Goal: Task Accomplishment & Management: Use online tool/utility

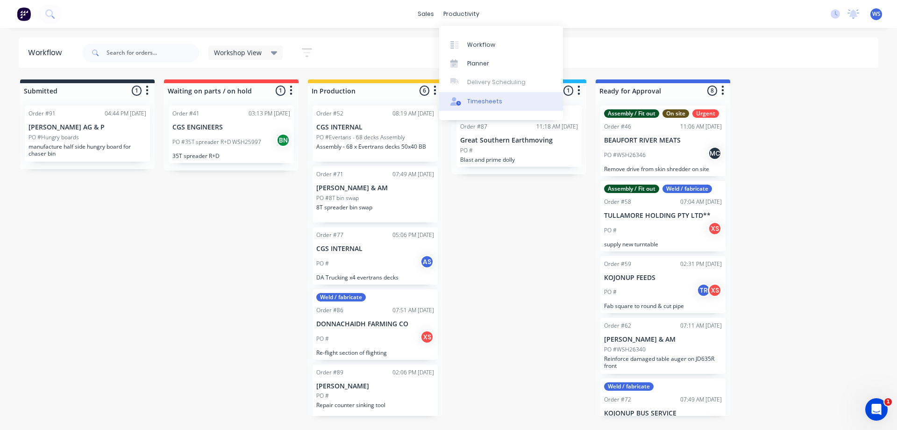
click at [486, 96] on link "Timesheets" at bounding box center [501, 101] width 124 height 19
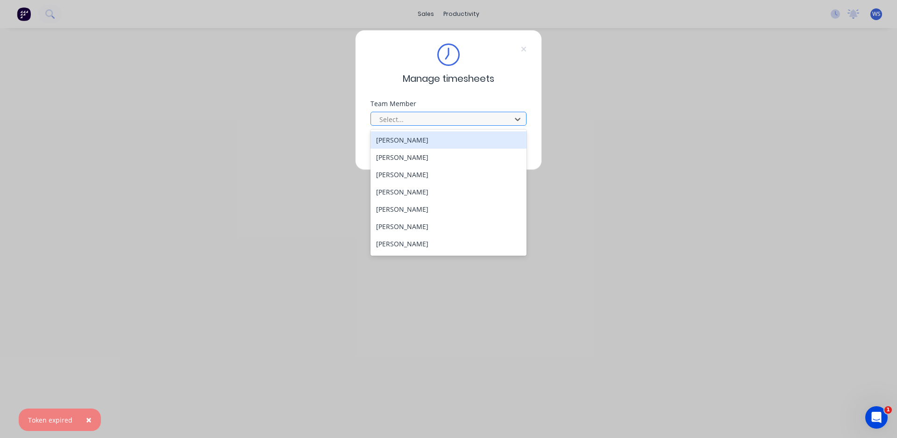
click at [453, 118] on div at bounding box center [443, 120] width 128 height 12
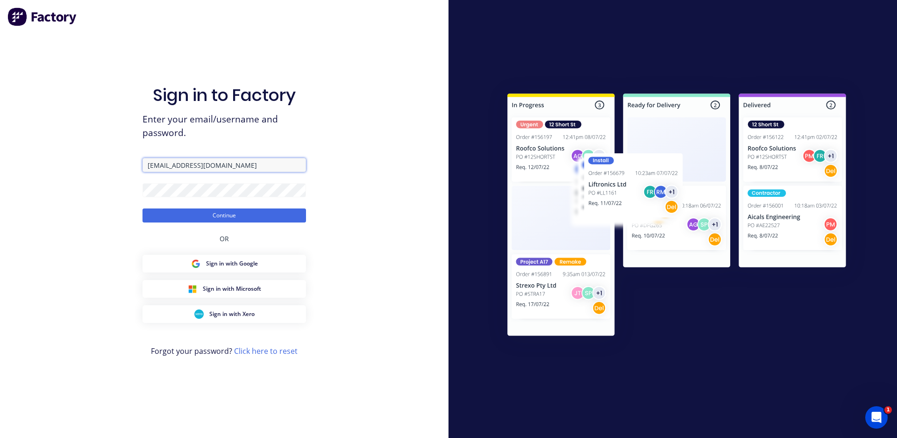
drag, startPoint x: 257, startPoint y: 162, endPoint x: 142, endPoint y: 155, distance: 116.1
click at [142, 155] on div "Sign in to Factory Enter your email/username and password. [EMAIL_ADDRESS][DOMA…" at bounding box center [224, 219] width 449 height 438
type input "[EMAIL_ADDRESS][DOMAIN_NAME]"
click at [217, 214] on button "Continue" at bounding box center [225, 215] width 164 height 14
